Goal: Transaction & Acquisition: Purchase product/service

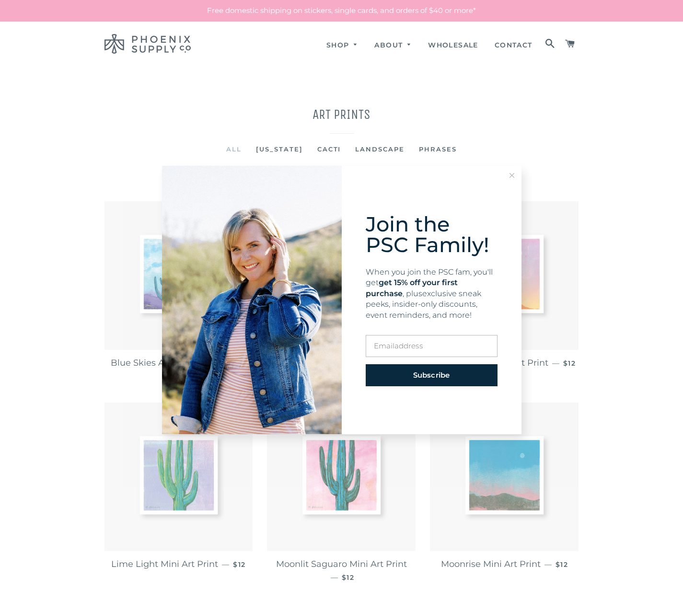
click at [375, 149] on div "Join the PSC Family! When you join the PSC fam, you'll get get 15% off your fir…" at bounding box center [341, 300] width 683 height 600
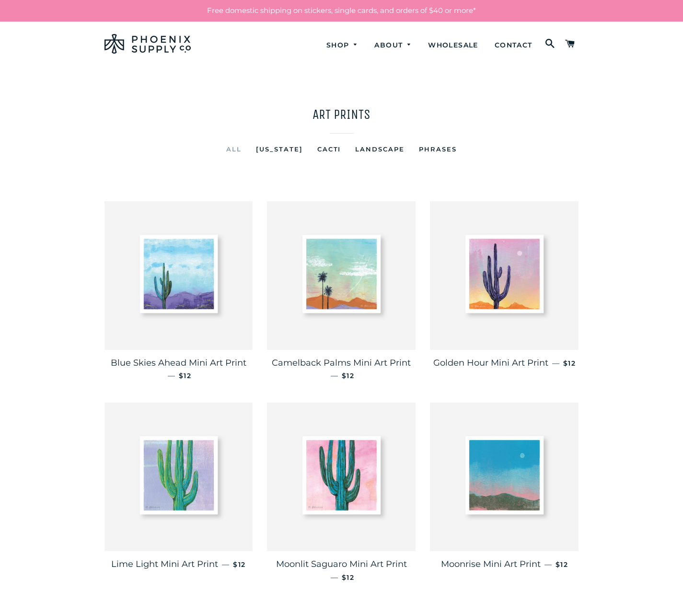
click at [375, 149] on span "Landscape" at bounding box center [379, 149] width 49 height 8
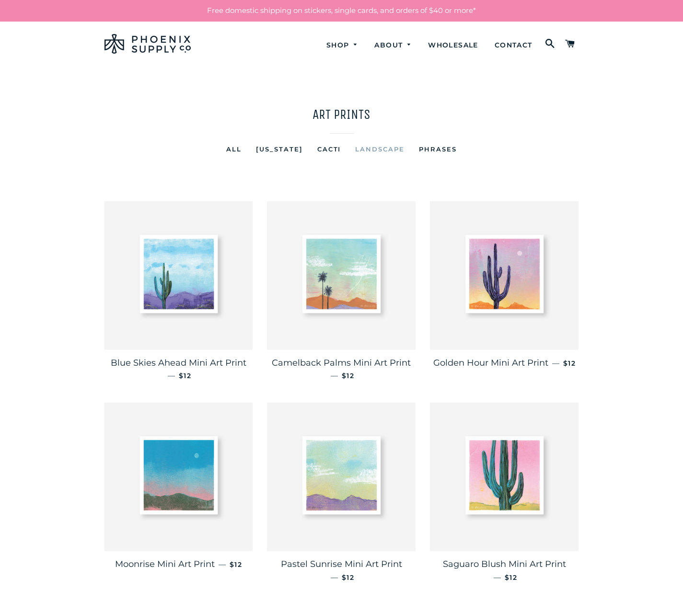
click at [341, 275] on img at bounding box center [341, 275] width 149 height 149
